Goal: Check status: Check status

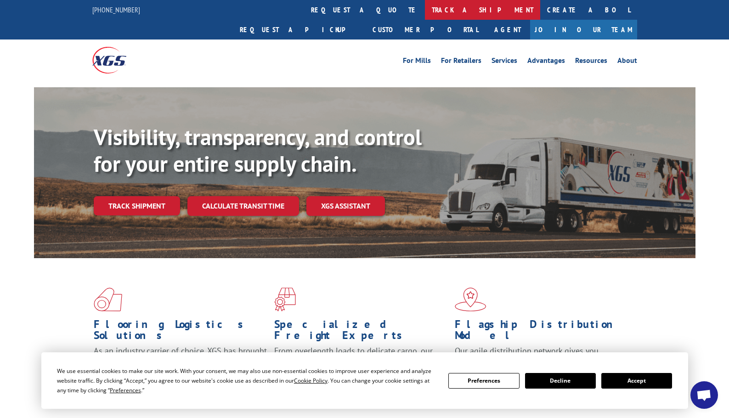
click at [425, 15] on link "track a shipment" at bounding box center [482, 10] width 115 height 20
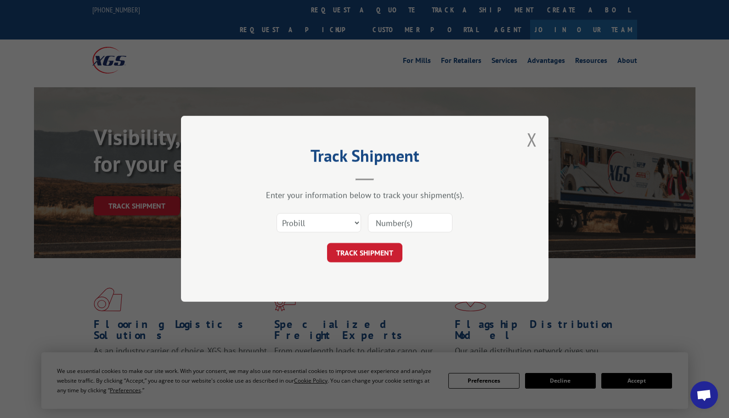
click at [402, 228] on input at bounding box center [410, 223] width 85 height 19
paste input "17156688"
type input "17156688"
click at [370, 250] on button "TRACK SHIPMENT" at bounding box center [364, 252] width 75 height 19
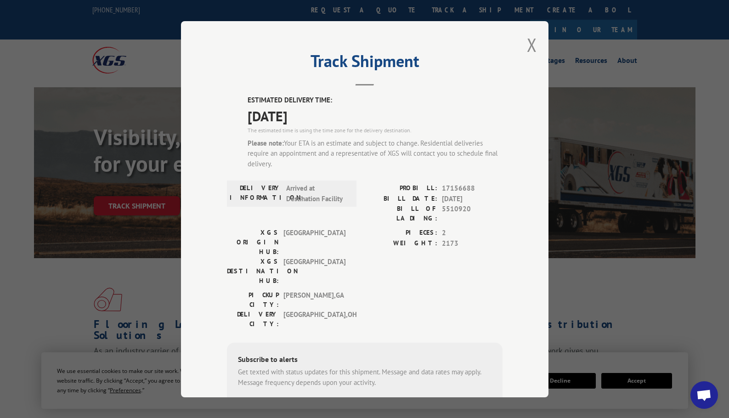
scroll to position [46, 0]
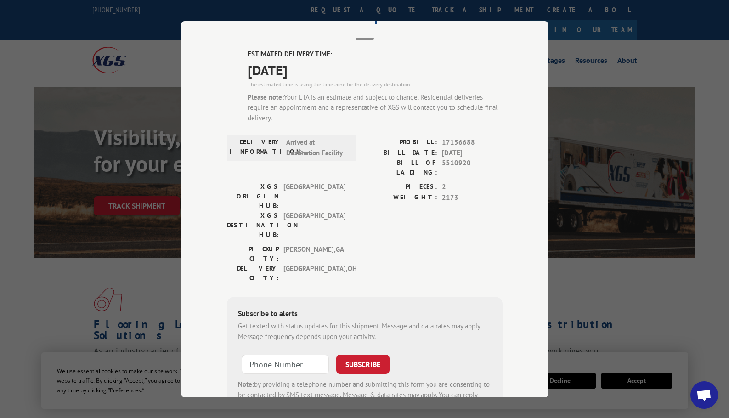
type input "+1 (___) ___-____"
click at [266, 355] on input "+1 (___) ___-____" at bounding box center [285, 364] width 87 height 19
type input "+1 (___) ___-____"
paste input "330) 554-6869"
type input "+1 (330) 554-6869"
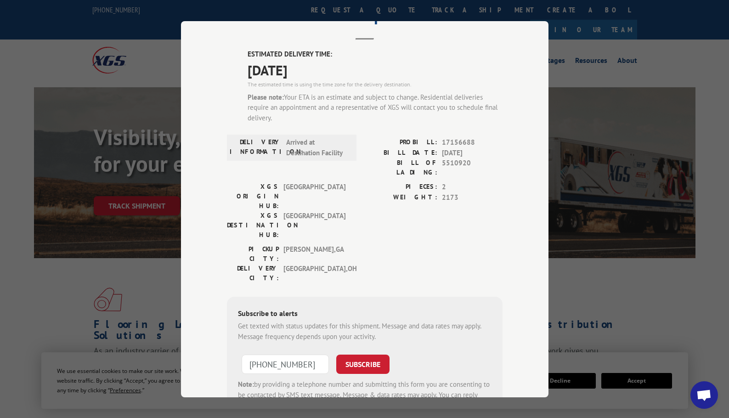
drag, startPoint x: 365, startPoint y: 312, endPoint x: 448, endPoint y: 284, distance: 87.8
click at [448, 297] on div "Subscribe to alerts Get texted with status updates for this shipment. Message a…" at bounding box center [365, 359] width 276 height 125
click at [343, 355] on button "SUBSCRIBE" at bounding box center [362, 364] width 53 height 19
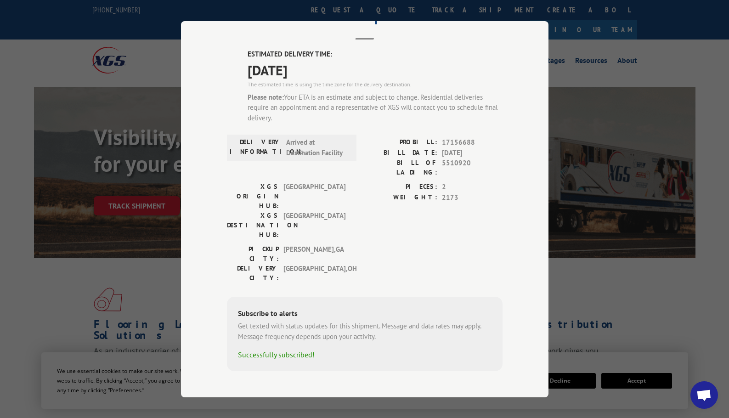
scroll to position [29, 0]
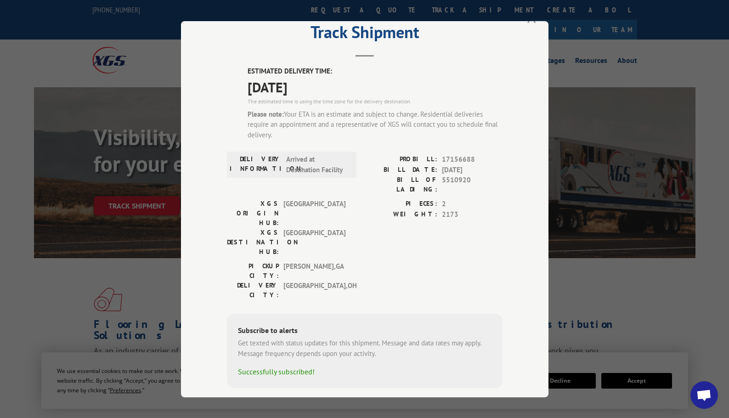
click at [530, 23] on button "Close modal" at bounding box center [532, 16] width 10 height 24
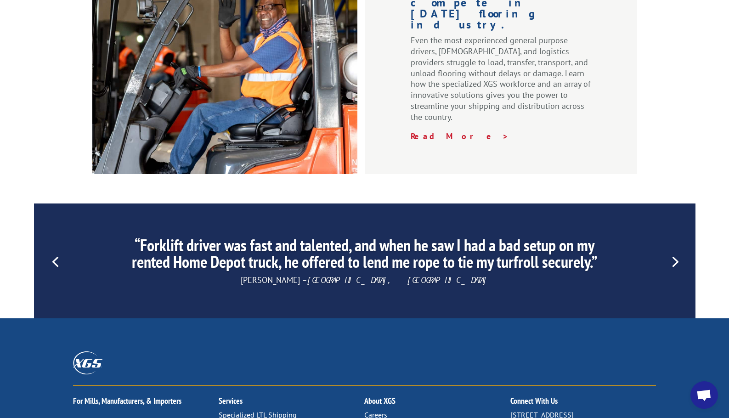
scroll to position [1400, 0]
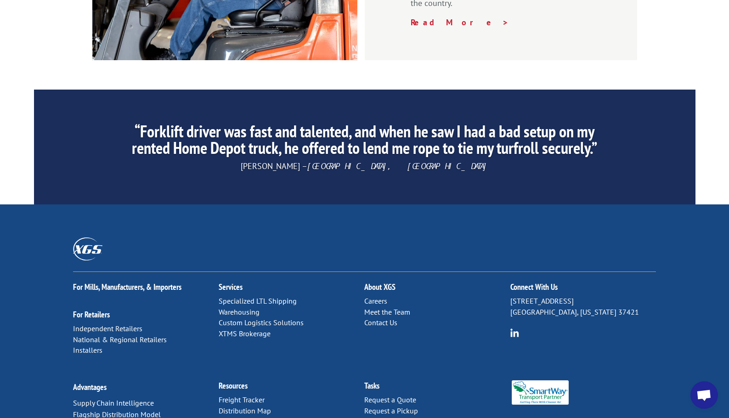
click at [390, 318] on link "Contact Us" at bounding box center [380, 322] width 33 height 9
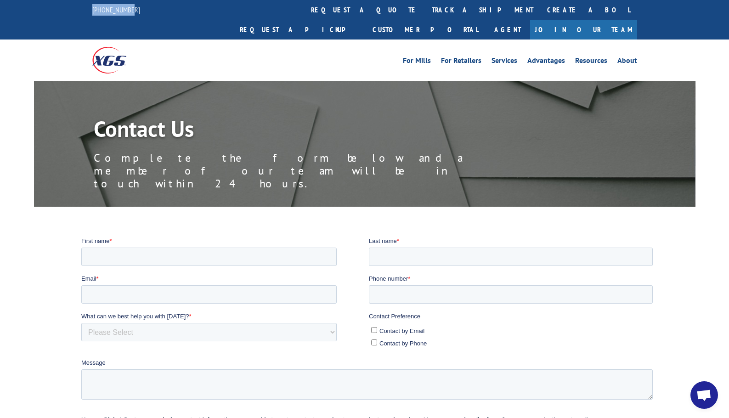
drag, startPoint x: 150, startPoint y: 14, endPoint x: 79, endPoint y: 9, distance: 70.9
click at [79, 9] on div "844-947-7447 request a quote track a shipment Create a BOL Request a pickup Cus…" at bounding box center [364, 20] width 729 height 40
copy link "[PHONE_NUMBER]"
click at [145, 11] on div "844-947-7447 request a quote track a shipment Create a BOL Request a pickup Cus…" at bounding box center [364, 20] width 545 height 40
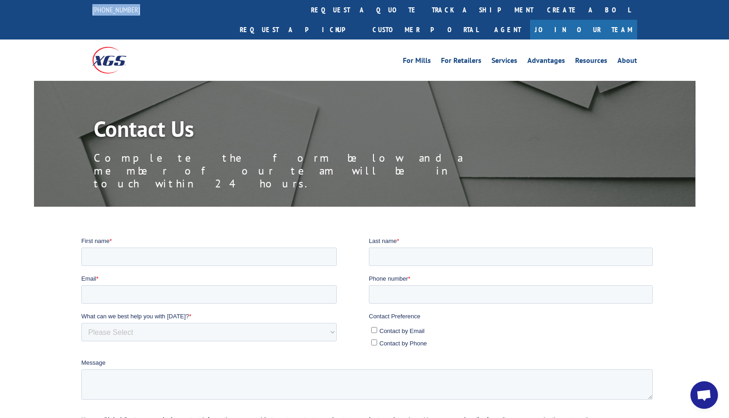
click at [145, 11] on div "844-947-7447 request a quote track a shipment Create a BOL Request a pickup Cus…" at bounding box center [364, 20] width 545 height 40
click at [134, 11] on div "[PHONE_NUMBER]" at bounding box center [121, 9] width 59 height 11
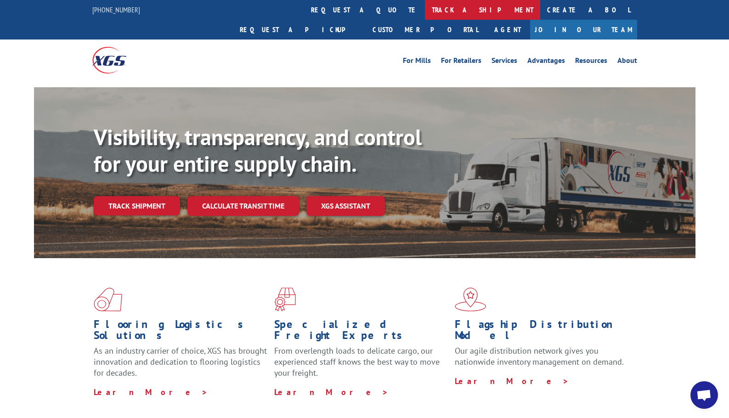
click at [425, 7] on link "track a shipment" at bounding box center [482, 10] width 115 height 20
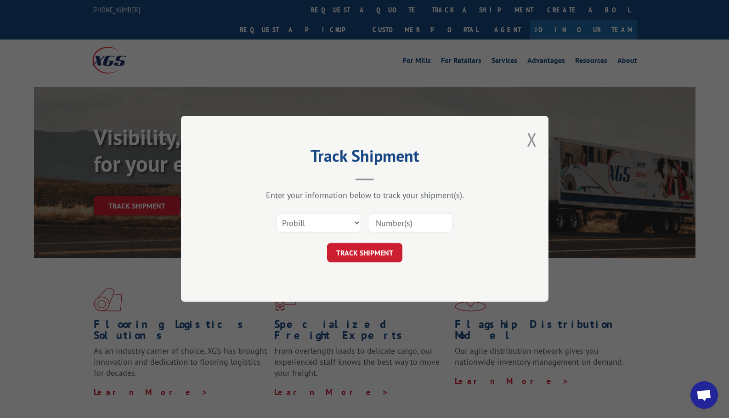
click at [388, 219] on input at bounding box center [410, 223] width 85 height 19
paste input "83558527"
type input "83558527"
click at [375, 245] on button "TRACK SHIPMENT" at bounding box center [364, 252] width 75 height 19
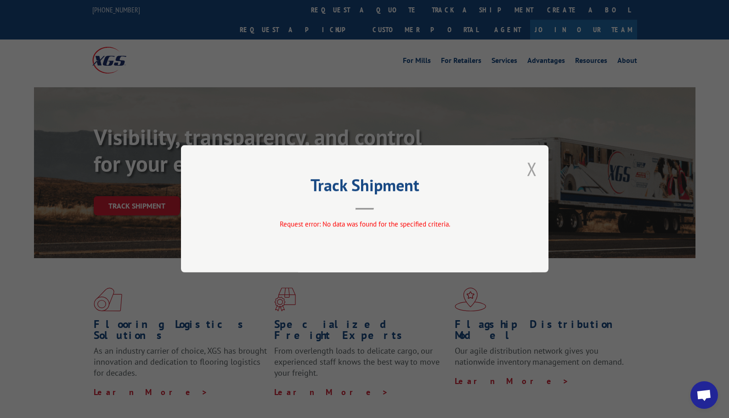
click at [532, 167] on button "Close modal" at bounding box center [532, 169] width 10 height 24
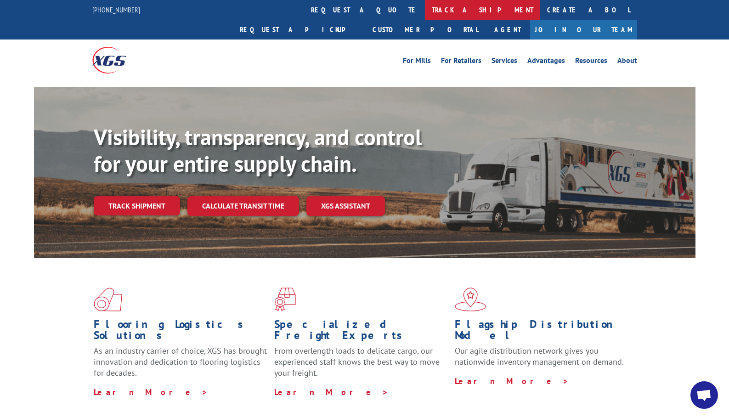
click at [425, 16] on link "track a shipment" at bounding box center [482, 10] width 115 height 20
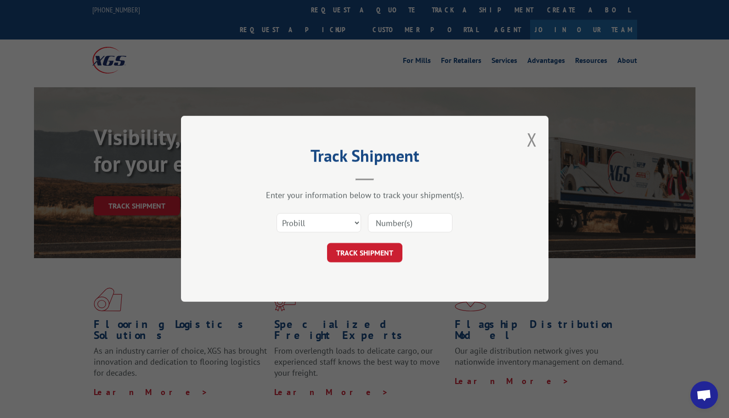
click at [397, 224] on input at bounding box center [410, 223] width 85 height 19
paste input "S823SP1003251705 H0583-284429-83558527"
type input "S823SP1003251705 H0583-284429-83558527"
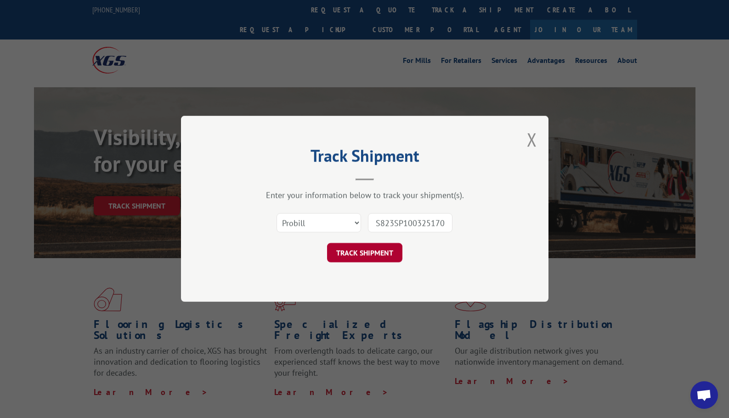
click at [374, 253] on button "TRACK SHIPMENT" at bounding box center [364, 252] width 75 height 19
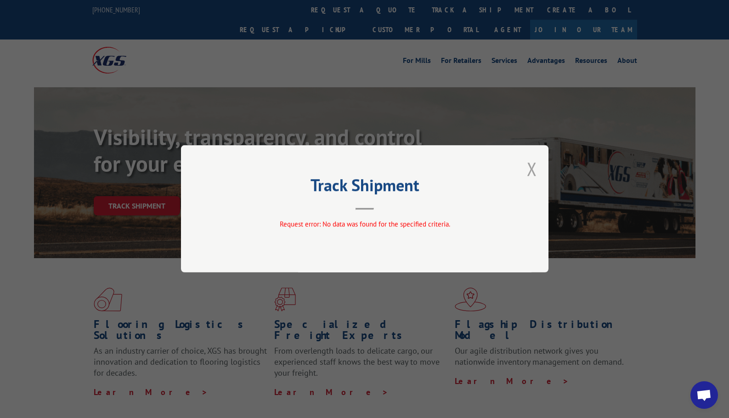
click at [534, 164] on button "Close modal" at bounding box center [532, 169] width 10 height 24
